Goal: Transaction & Acquisition: Subscribe to service/newsletter

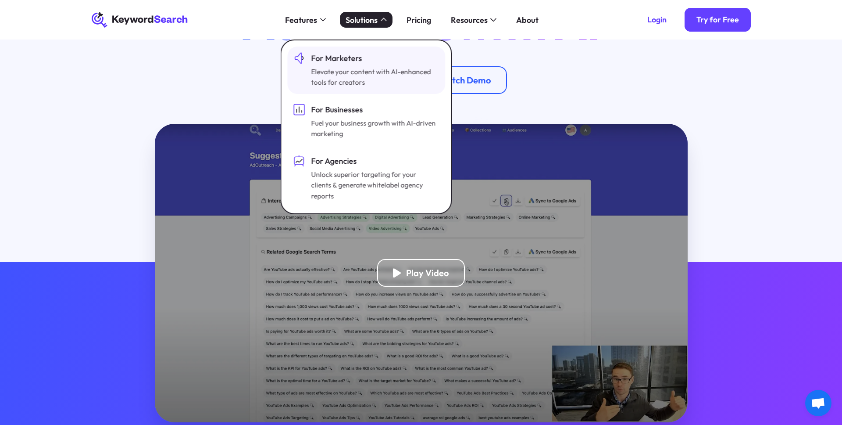
scroll to position [130, 0]
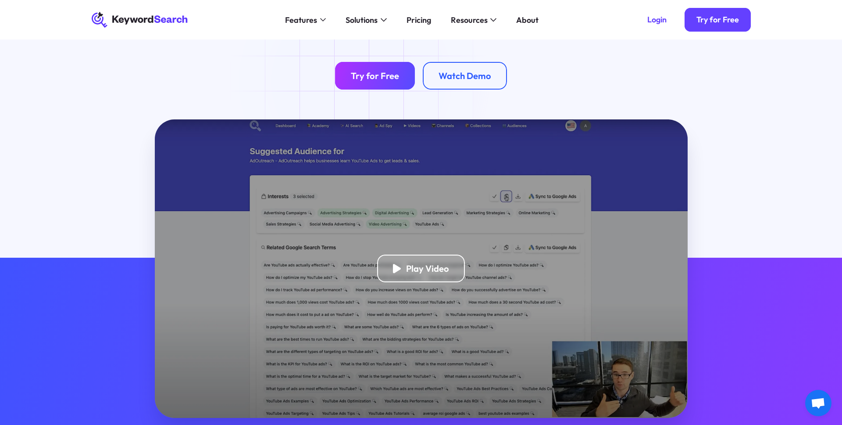
click at [359, 81] on link "Try for Free" at bounding box center [375, 76] width 80 height 28
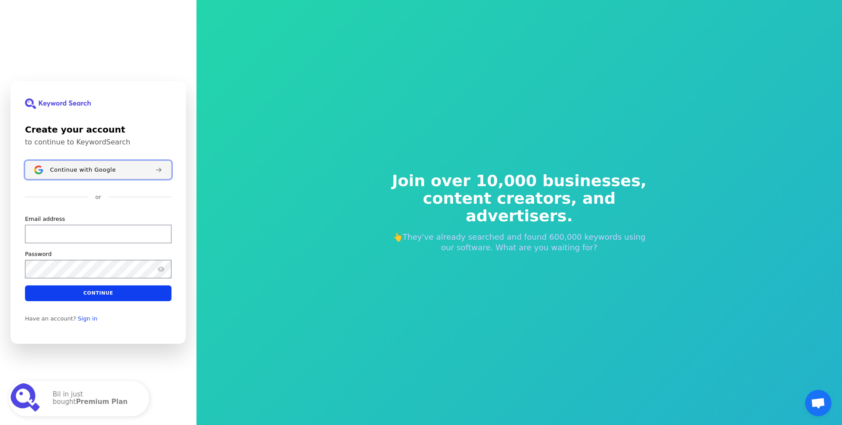
click at [70, 162] on button "Continue with Google" at bounding box center [98, 170] width 147 height 18
